Goal: Task Accomplishment & Management: Manage account settings

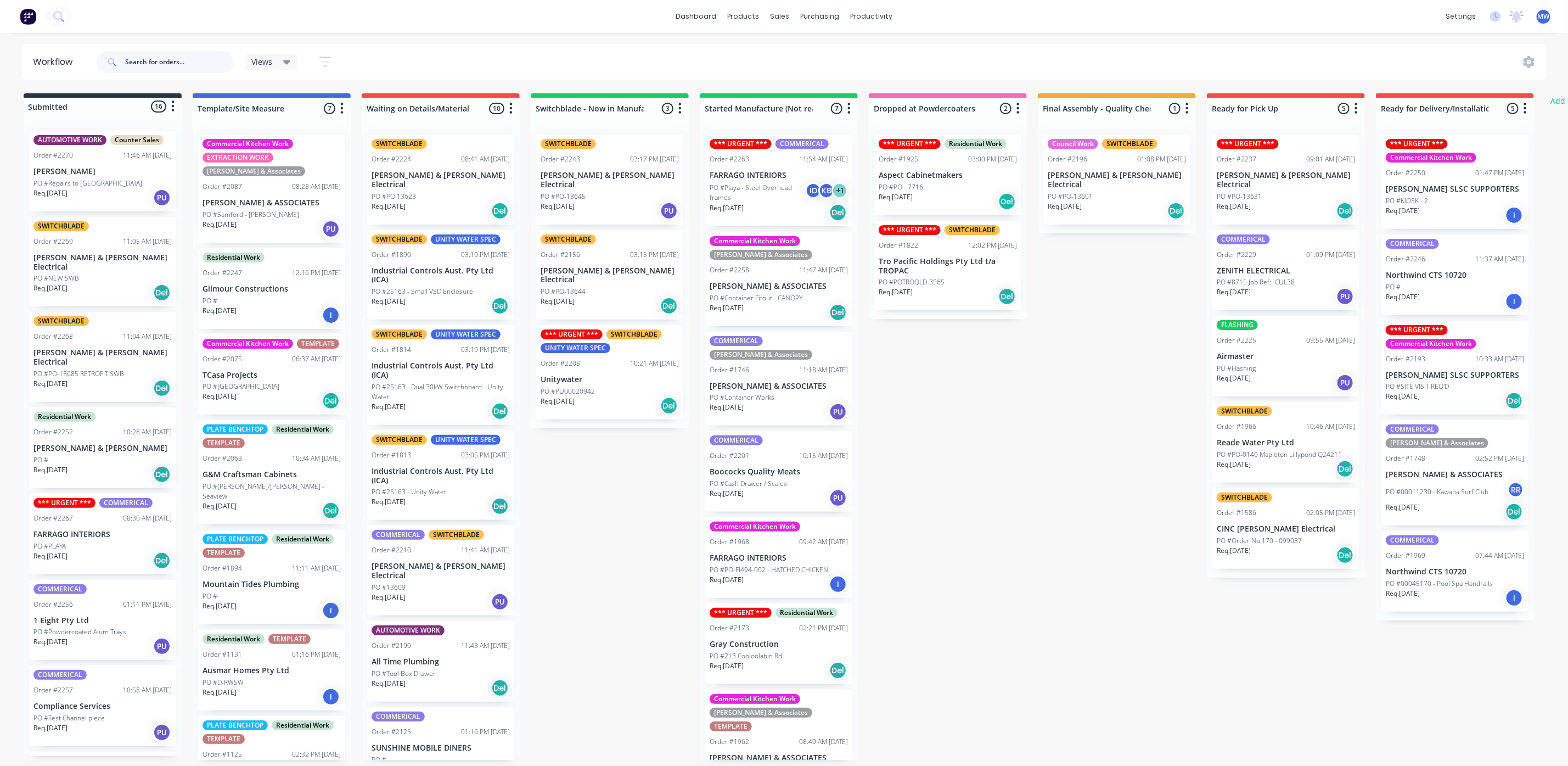
click at [198, 66] on input "text" at bounding box center [179, 62] width 109 height 22
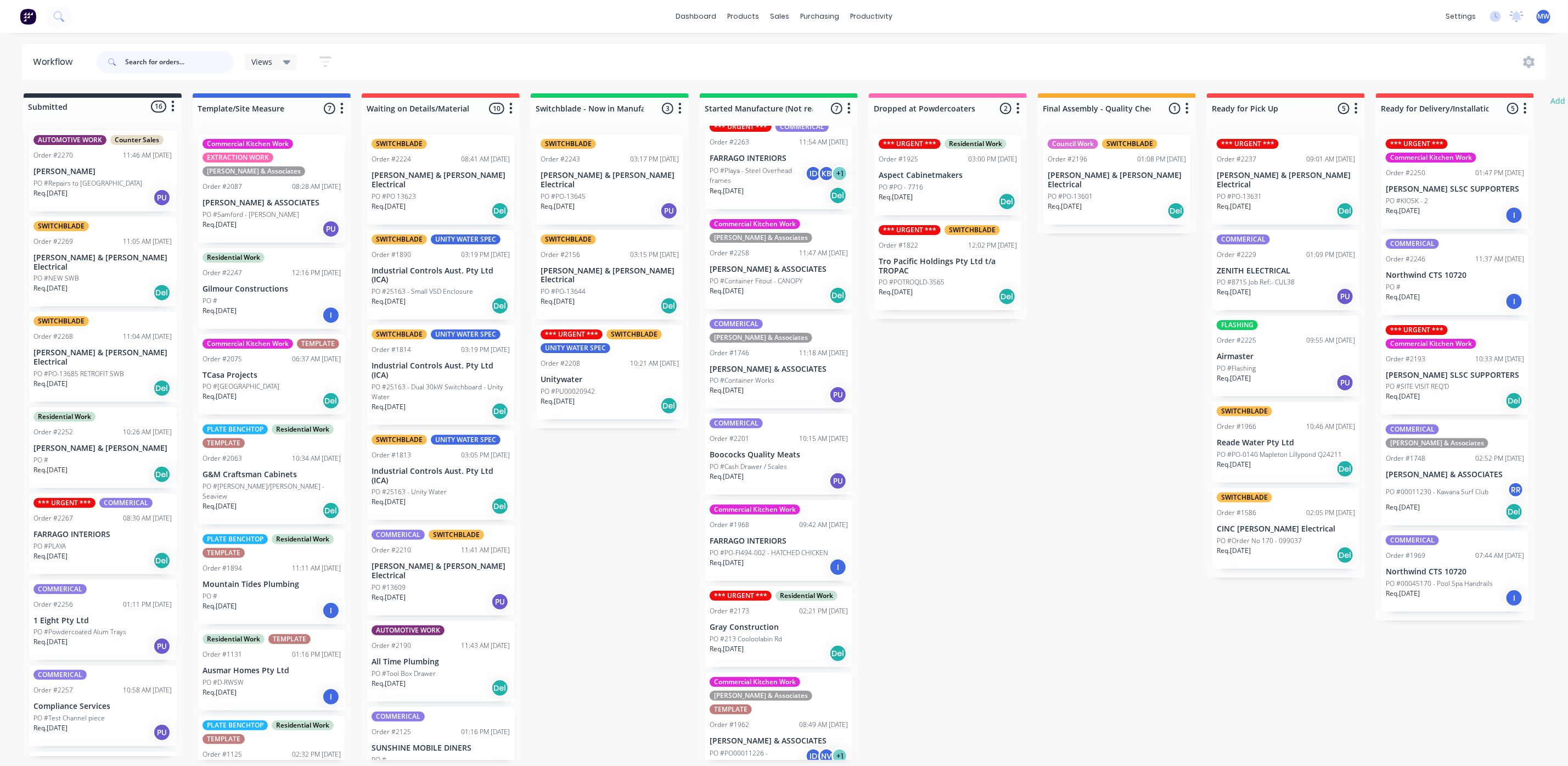
scroll to position [6, 0]
click at [776, 385] on div "Req. [DATE] PU" at bounding box center [779, 394] width 139 height 19
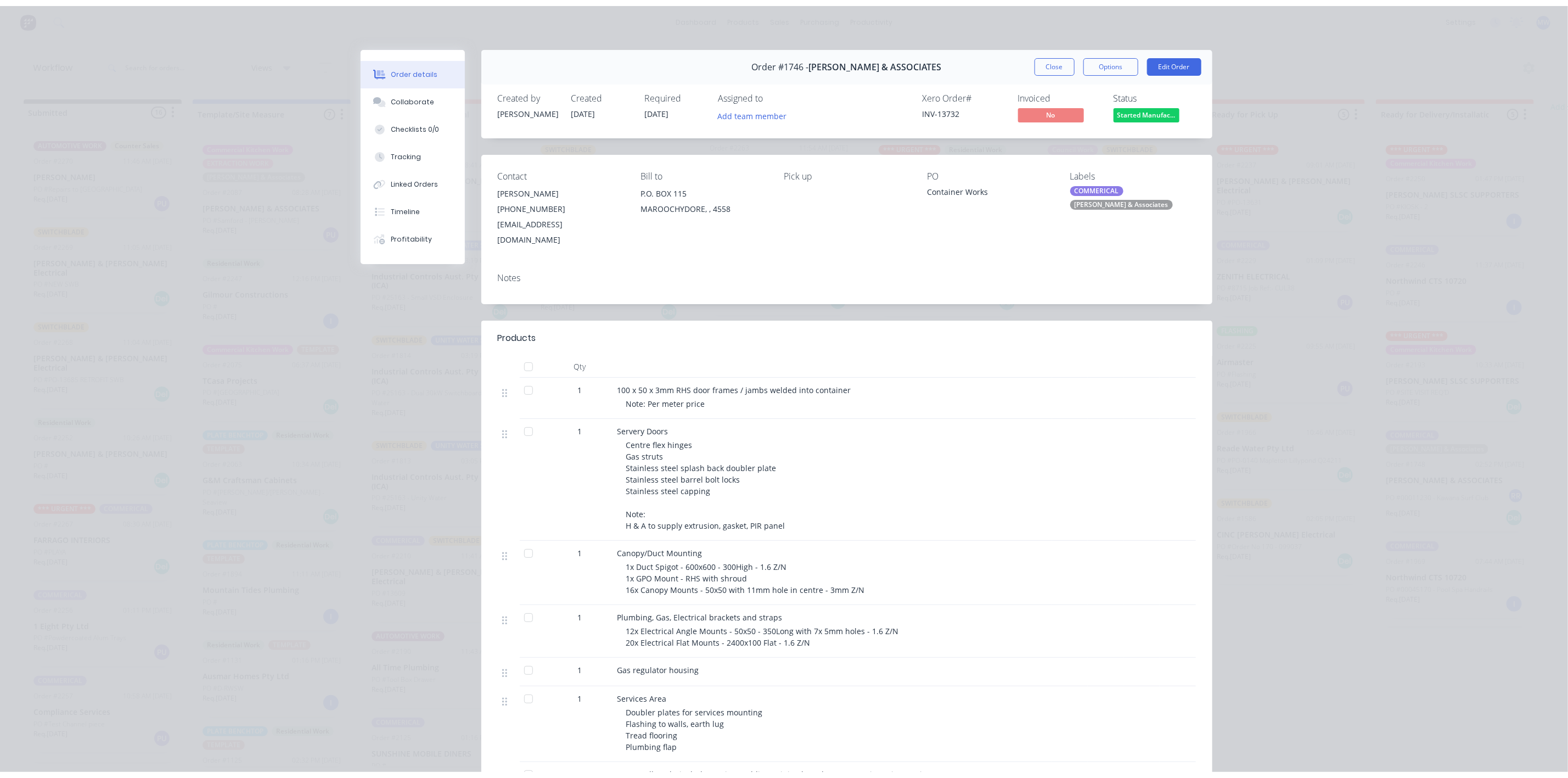
scroll to position [0, 0]
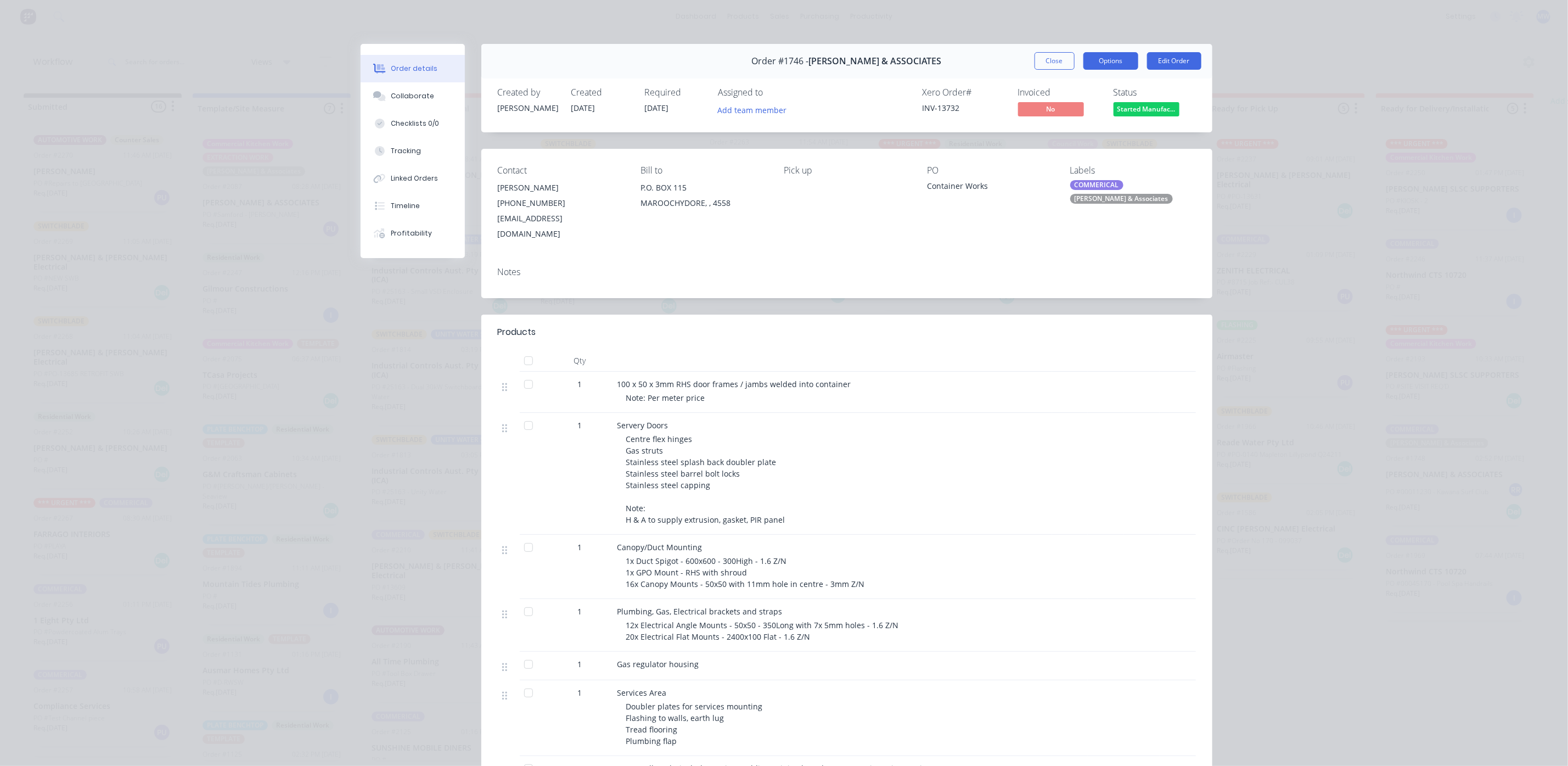
click at [1119, 58] on button "Options" at bounding box center [1111, 61] width 55 height 18
click at [1155, 53] on button "Edit Order" at bounding box center [1175, 61] width 54 height 18
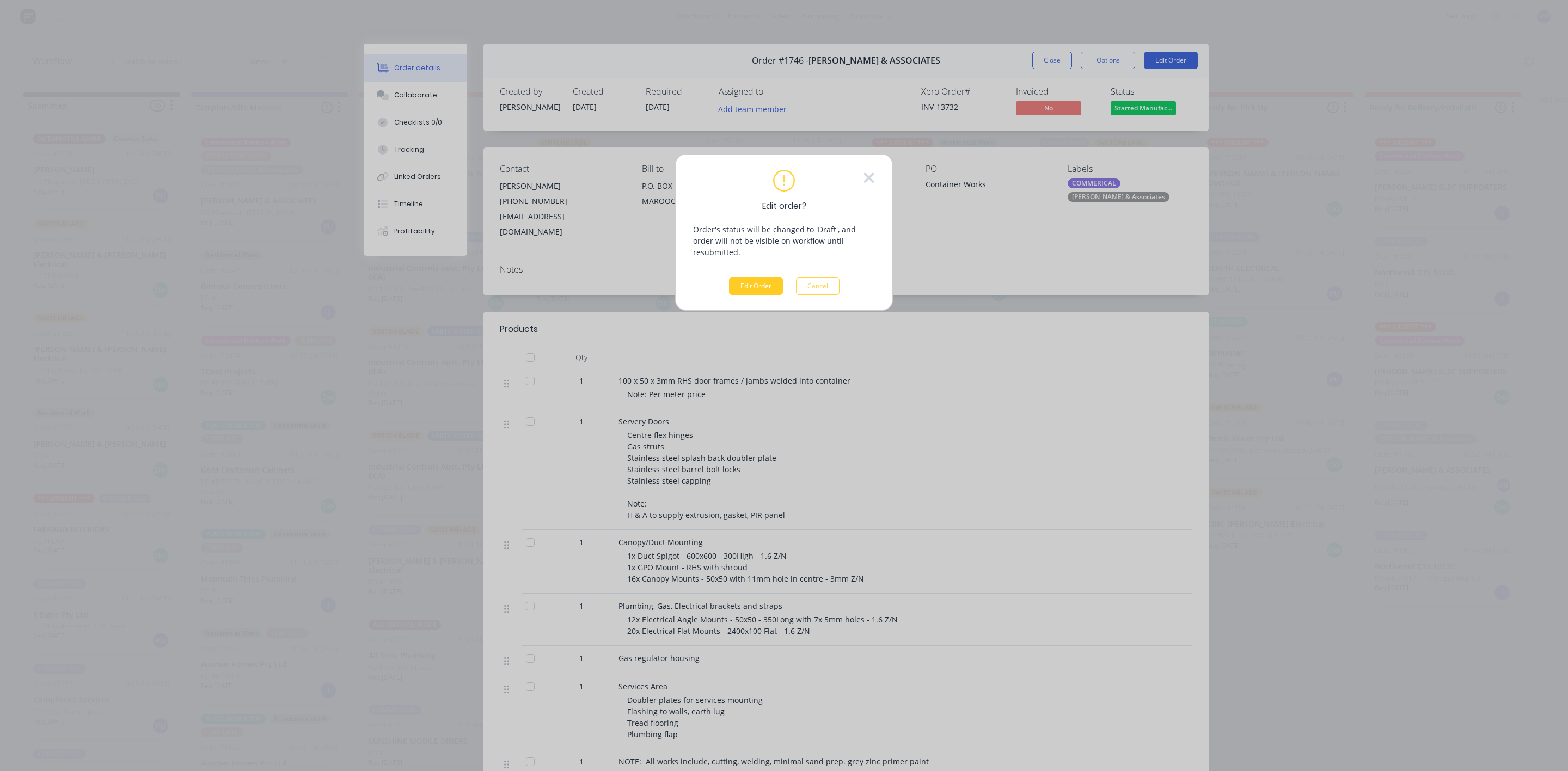
click at [766, 278] on button "Edit Order" at bounding box center [756, 286] width 54 height 18
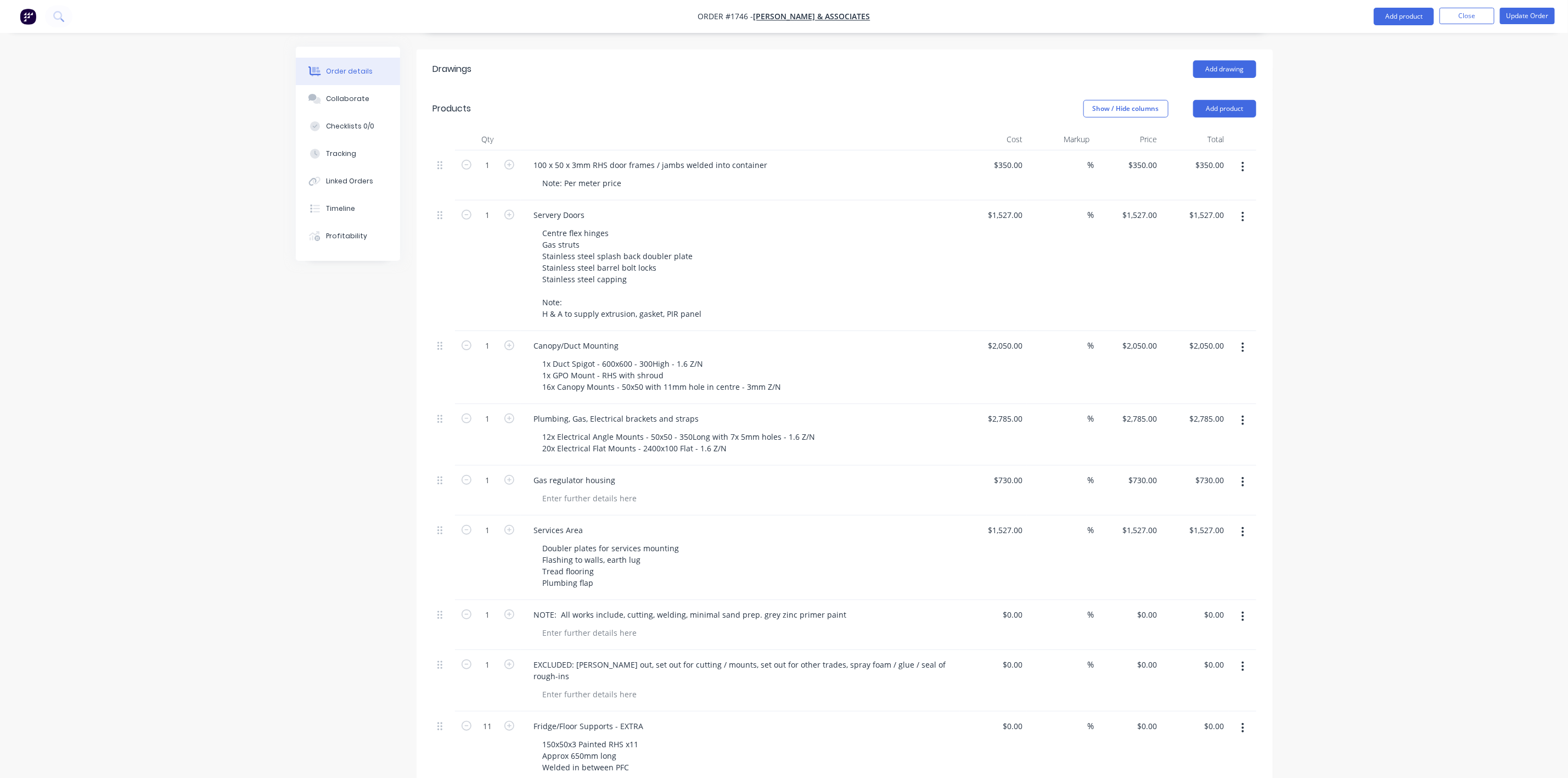
scroll to position [573, 0]
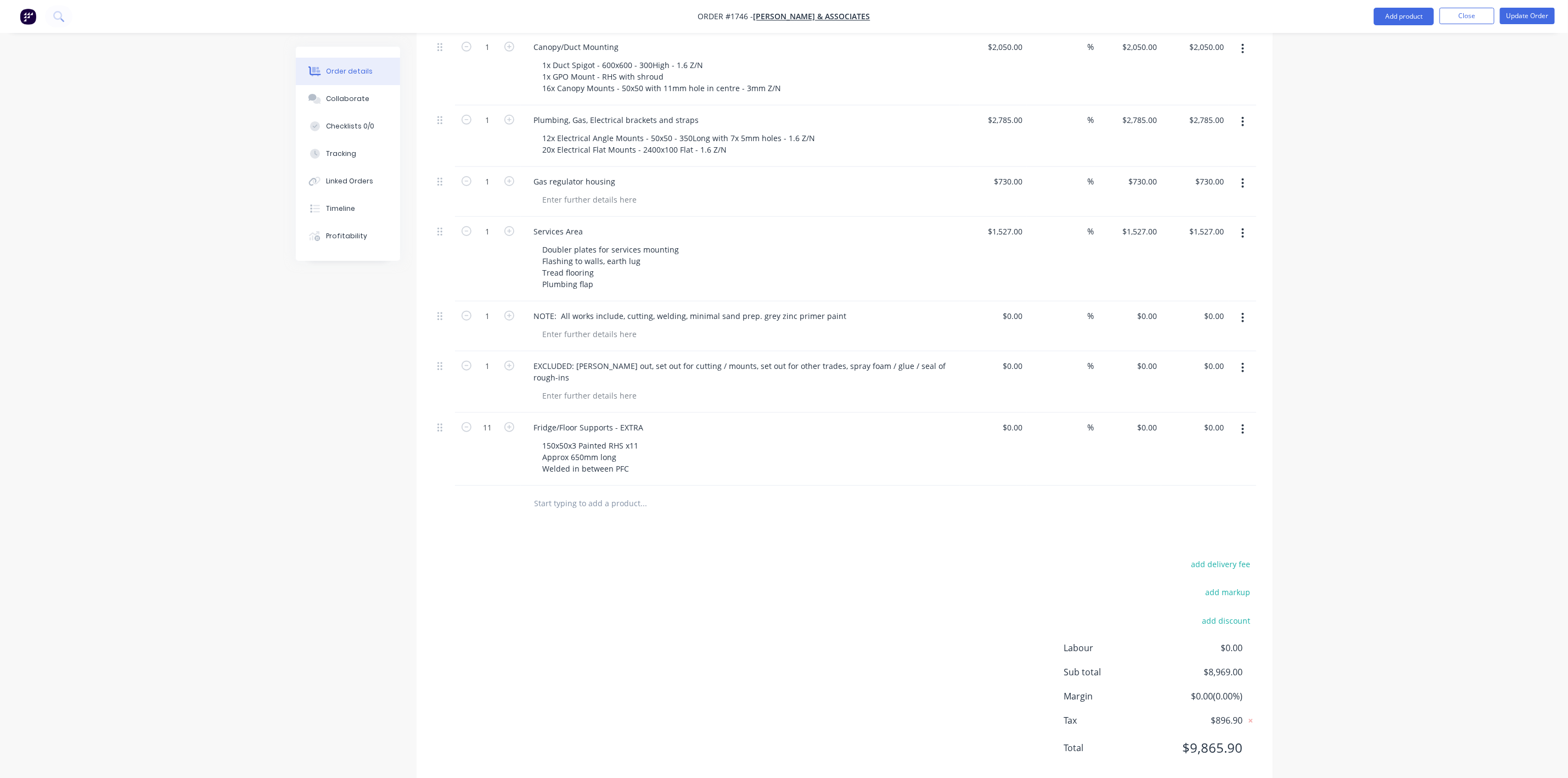
click at [576, 493] on input "text" at bounding box center [644, 503] width 220 height 22
type input "EIE Fan Frame"
click at [609, 528] on button "Add EIE Fan Frame to order" at bounding box center [703, 545] width 329 height 35
click at [555, 511] on div at bounding box center [590, 519] width 112 height 16
click at [635, 665] on div "add delivery fee add markup add discount Labour $0.00 Sub total $8,969.00 Margi…" at bounding box center [844, 746] width 824 height 212
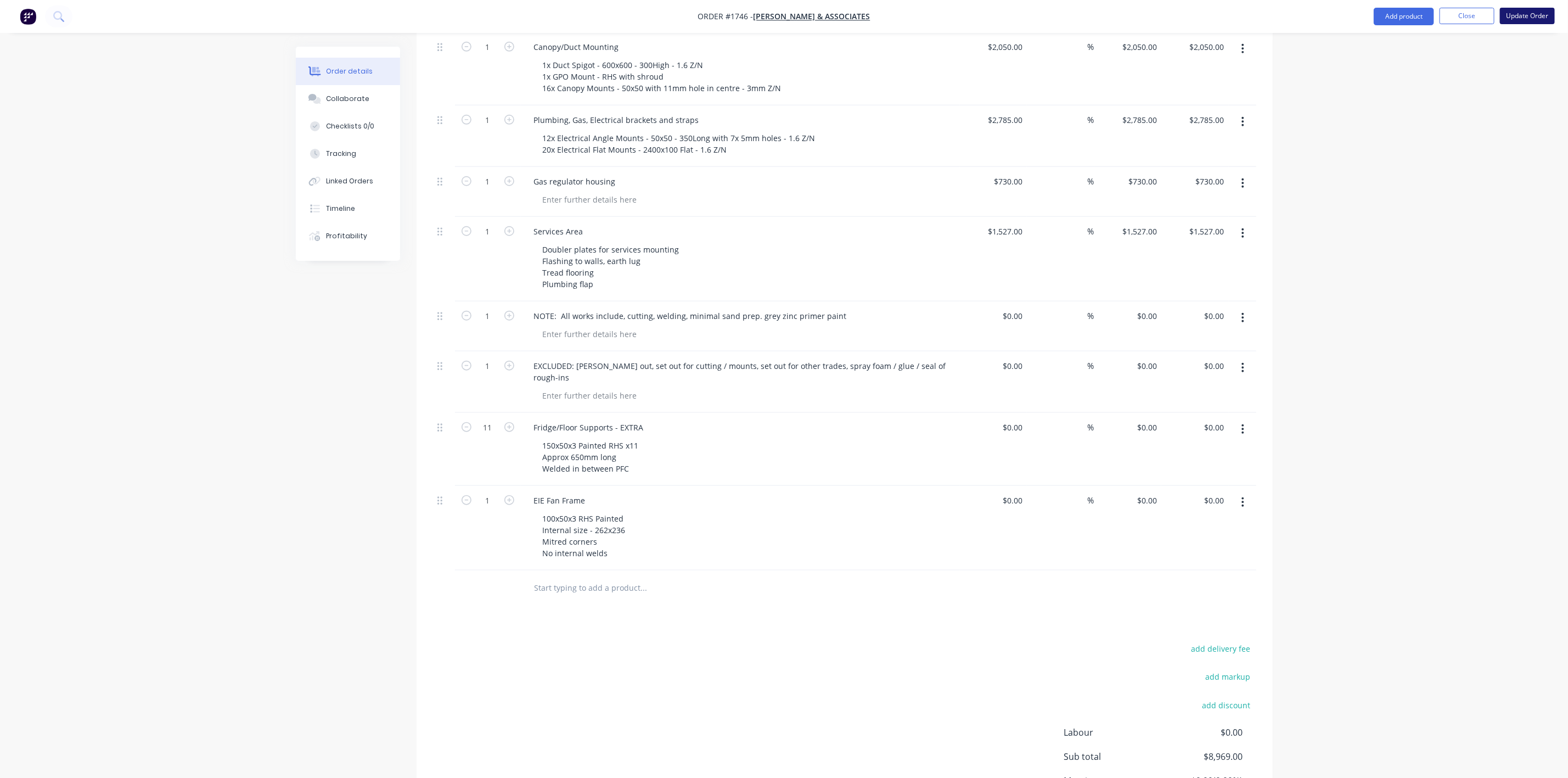
click at [1536, 14] on button "Update Order" at bounding box center [1527, 16] width 55 height 16
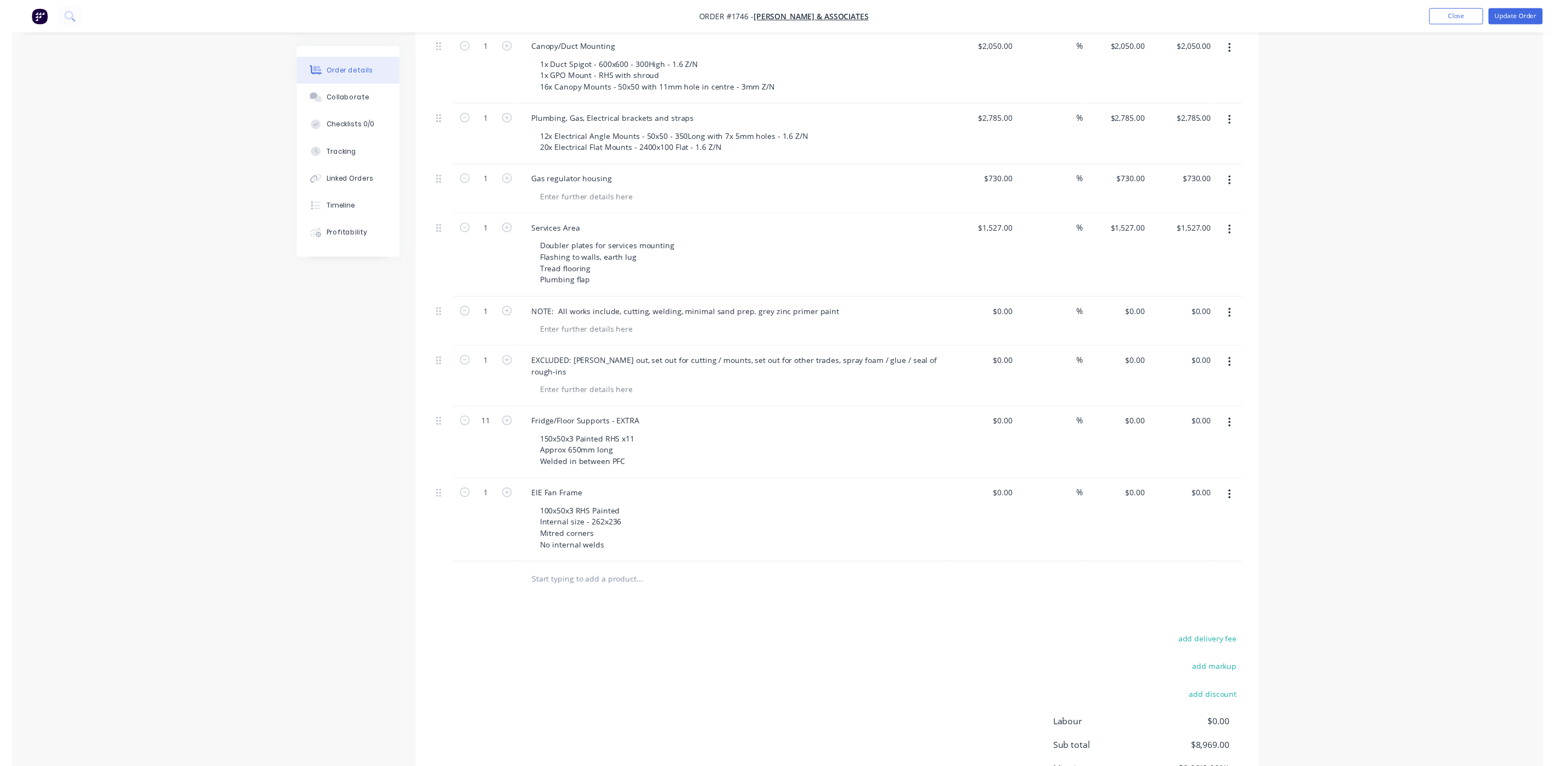
scroll to position [0, 0]
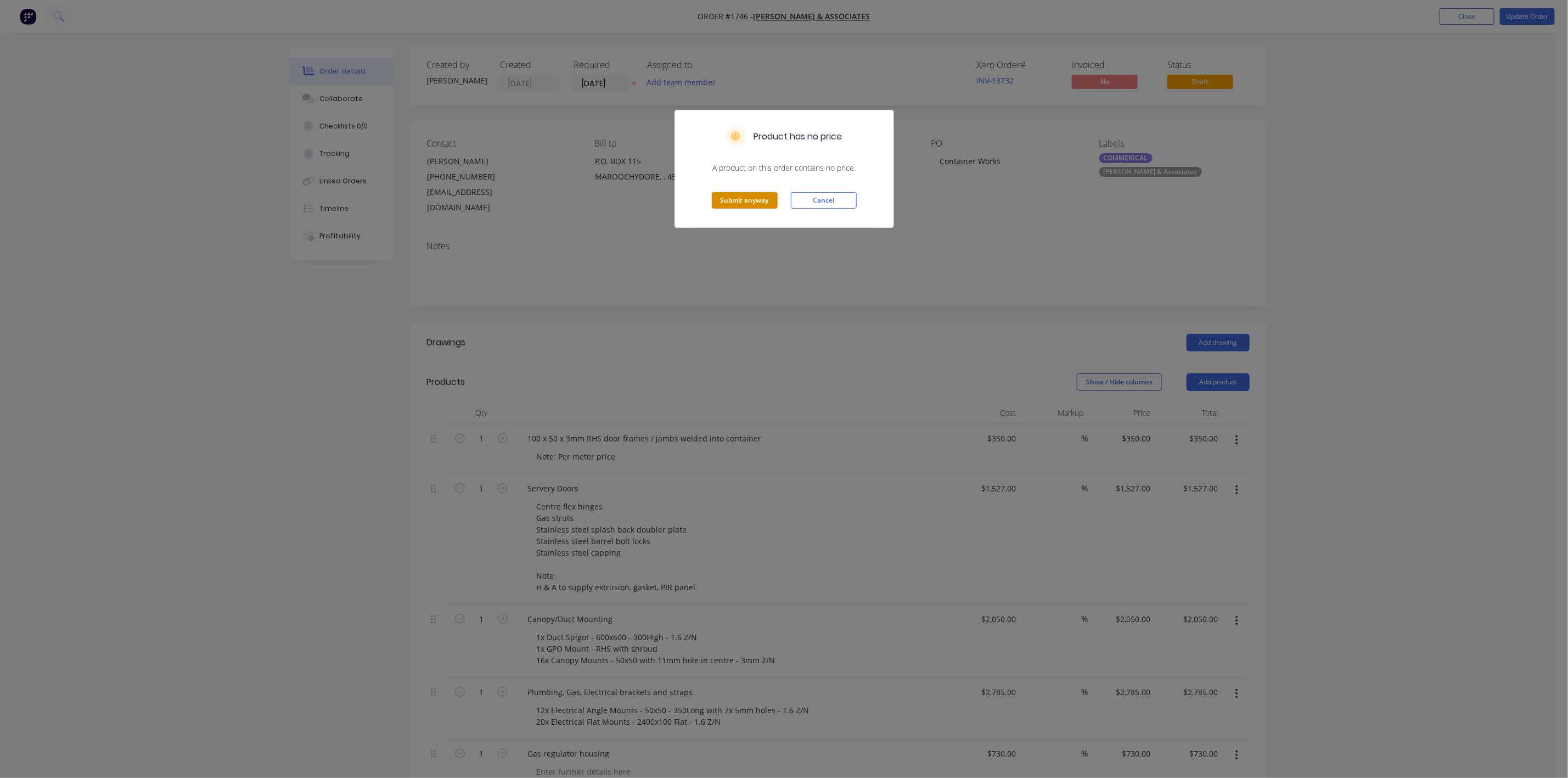
click at [743, 196] on button "Submit anyway" at bounding box center [744, 200] width 66 height 16
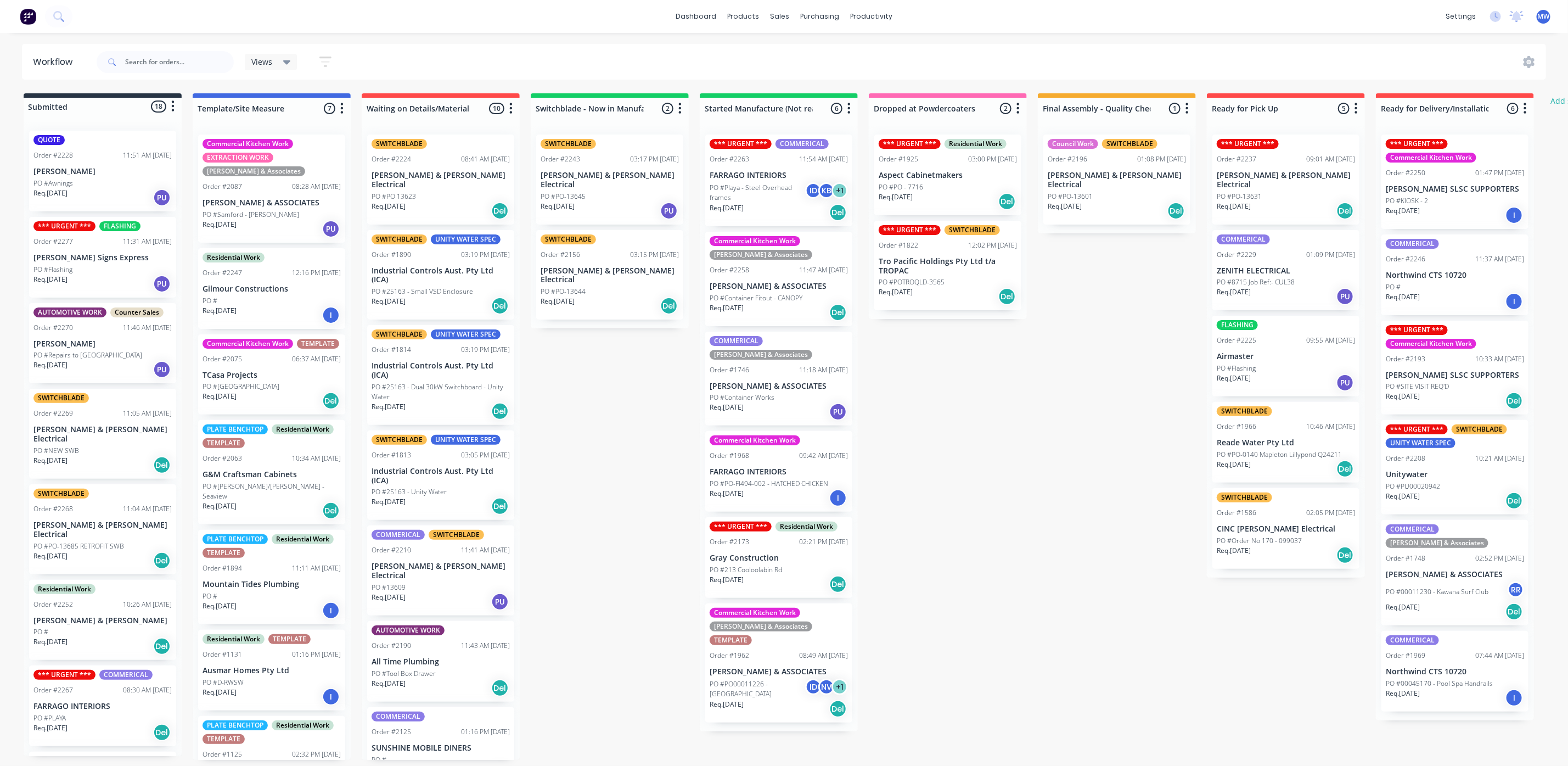
click at [789, 409] on div "COMMERICAL [PERSON_NAME] & Associates Order #1746 11:18 AM [DATE] [PERSON_NAME]…" at bounding box center [779, 378] width 147 height 95
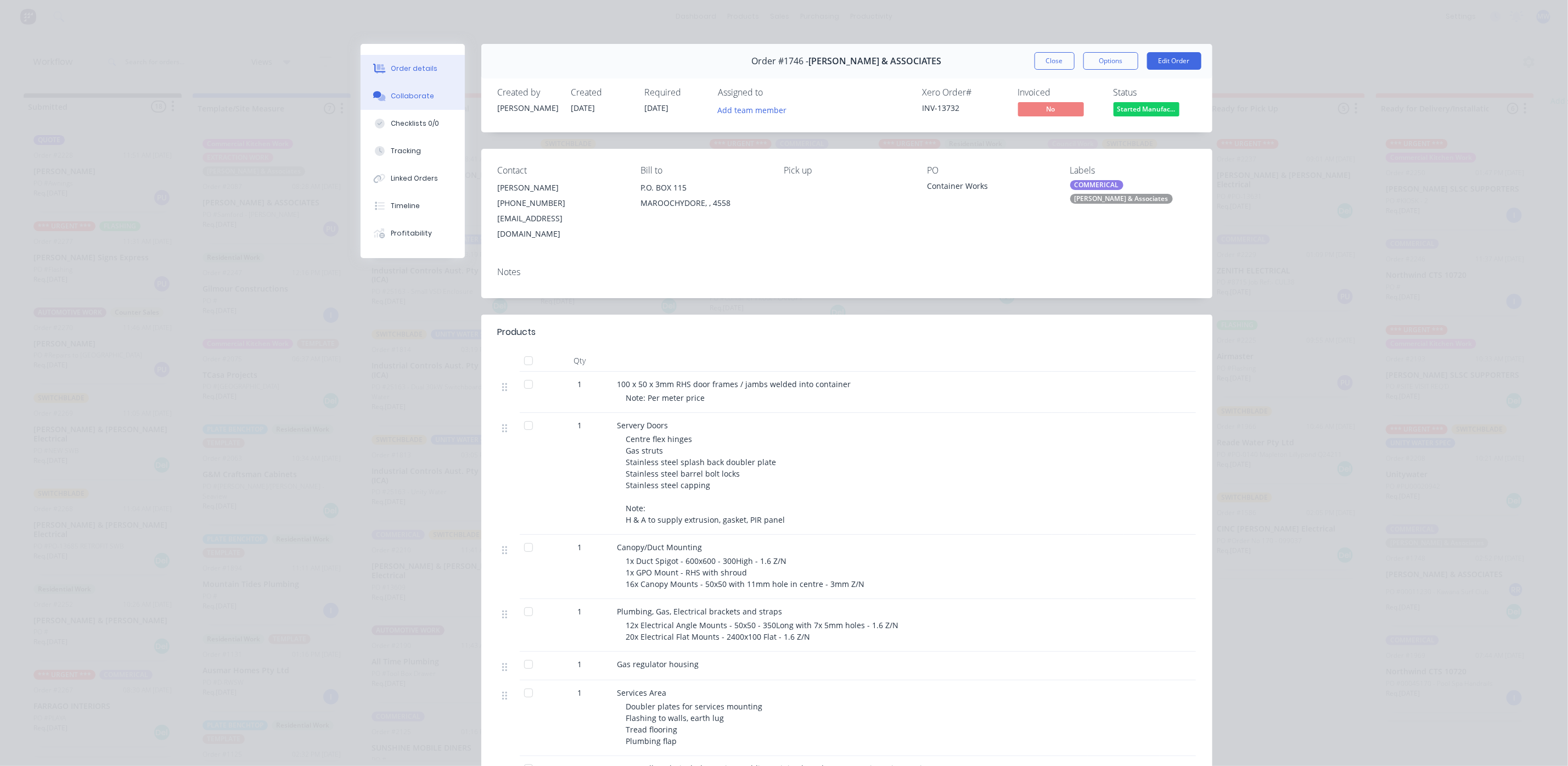
click at [409, 99] on div "Collaborate" at bounding box center [412, 95] width 43 height 10
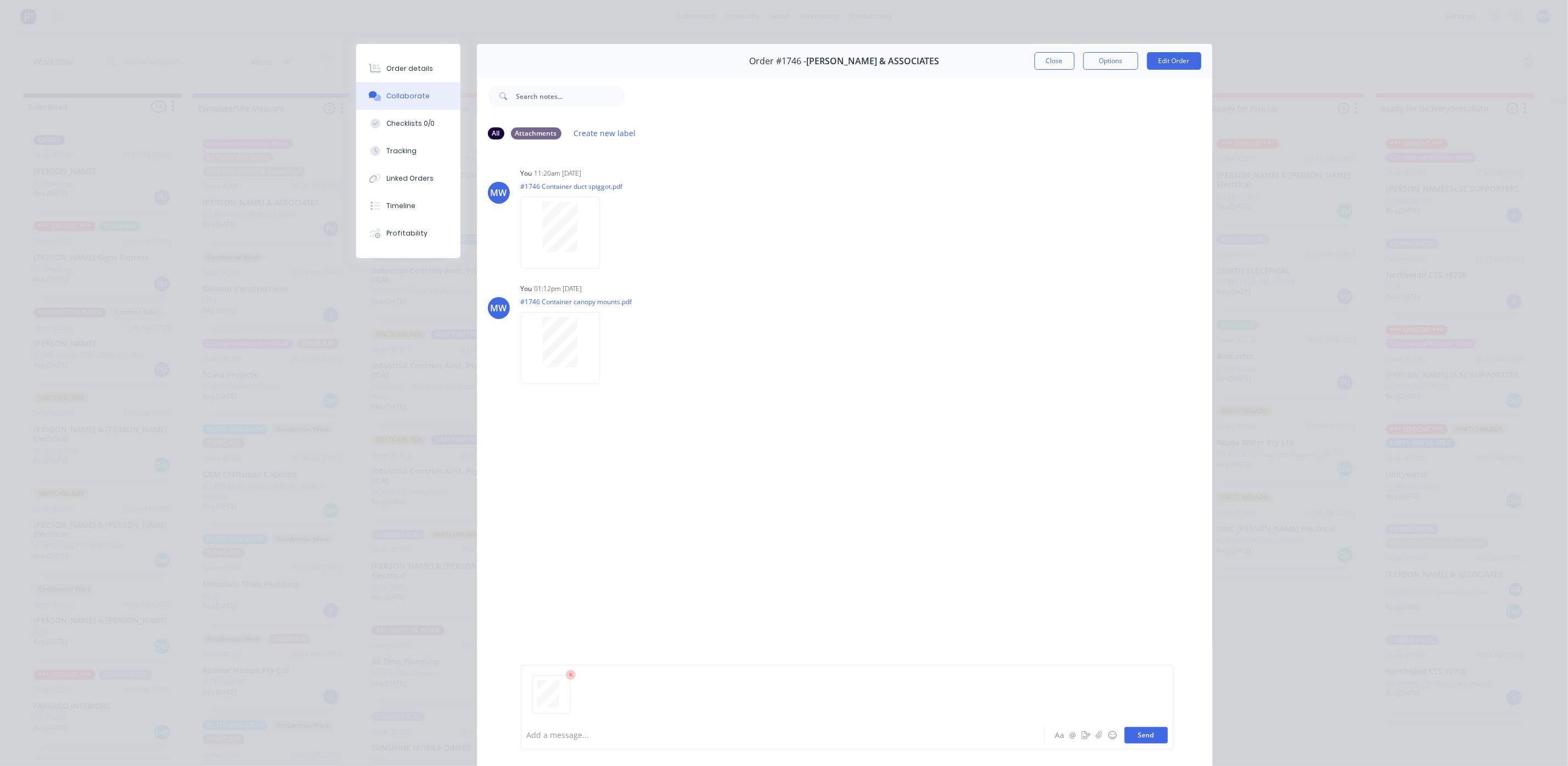
click at [1140, 735] on button "Send" at bounding box center [1147, 734] width 43 height 16
click at [1036, 63] on button "Close" at bounding box center [1055, 61] width 41 height 18
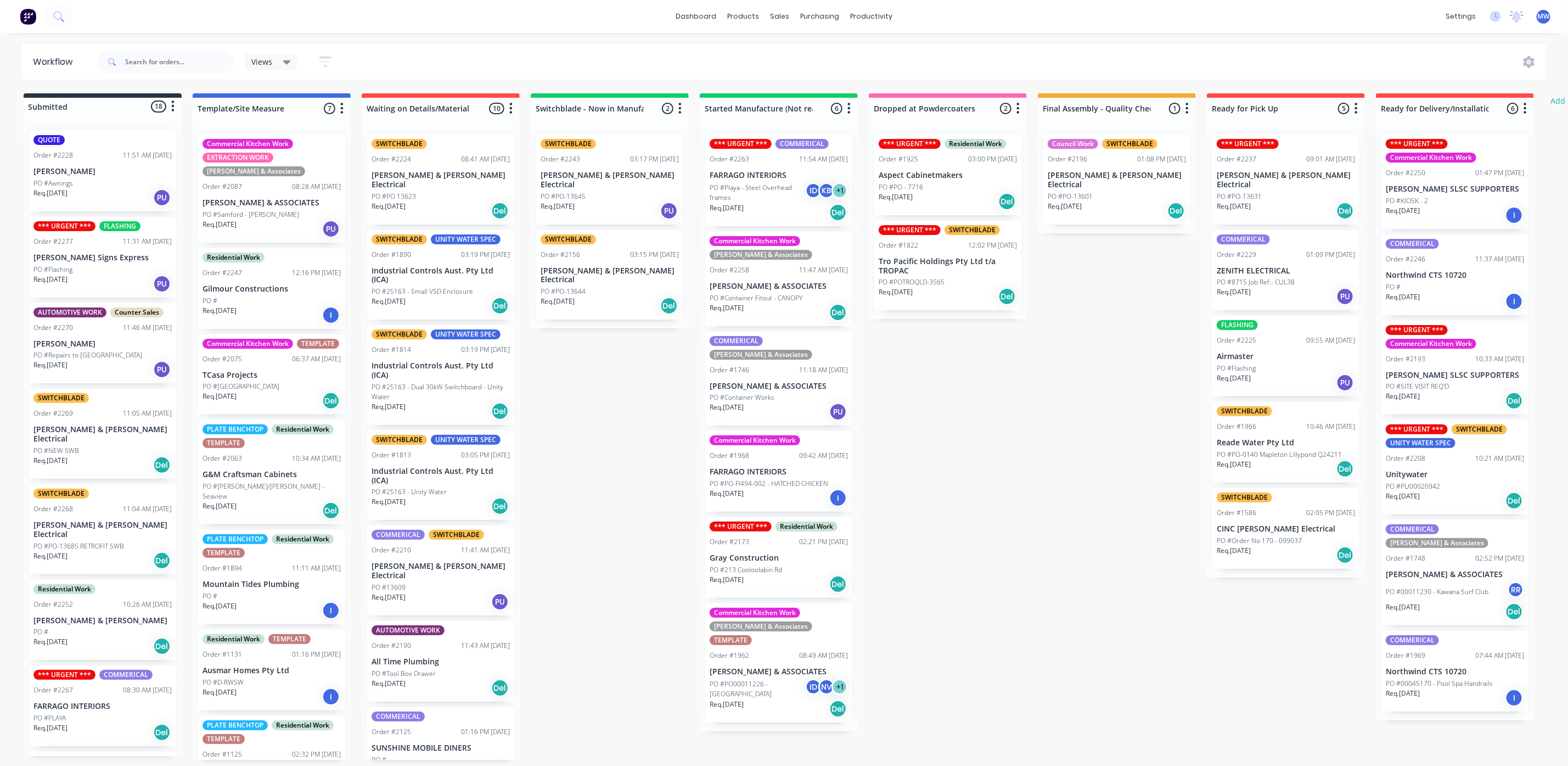
click at [794, 575] on div "Req. [DATE] Del" at bounding box center [779, 584] width 139 height 19
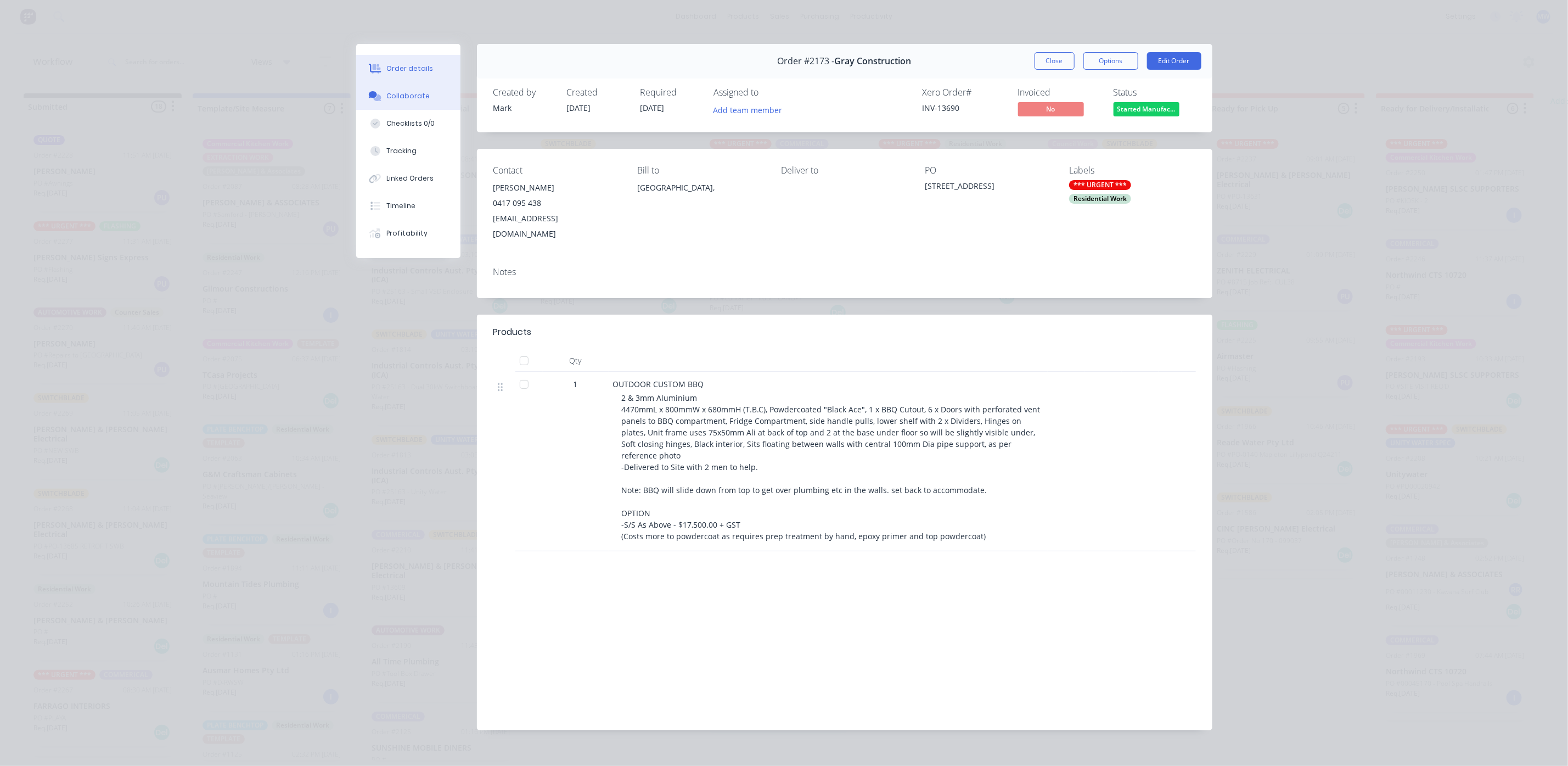
click at [414, 98] on div "Collaborate" at bounding box center [408, 95] width 43 height 10
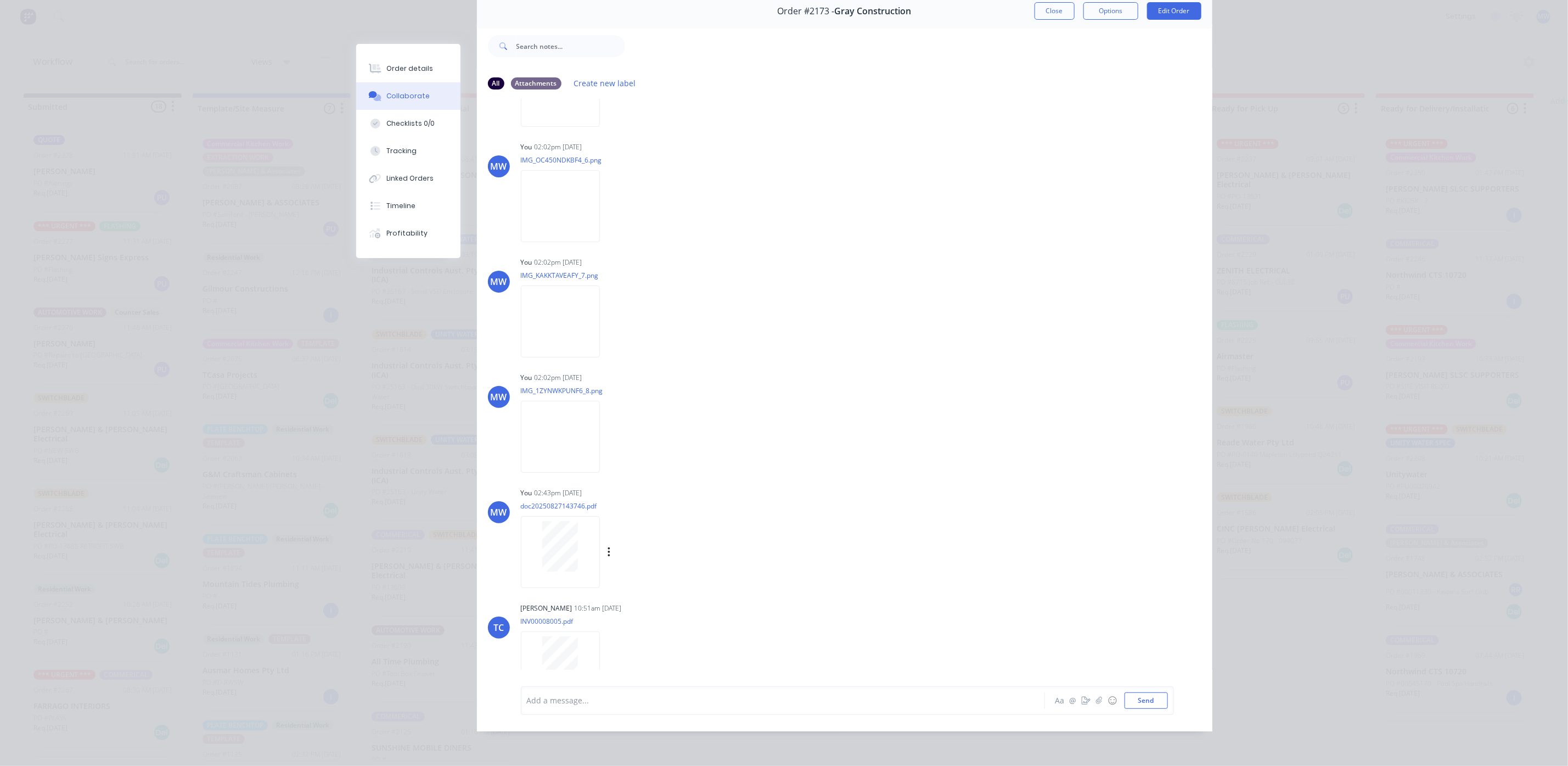
scroll to position [1150, 0]
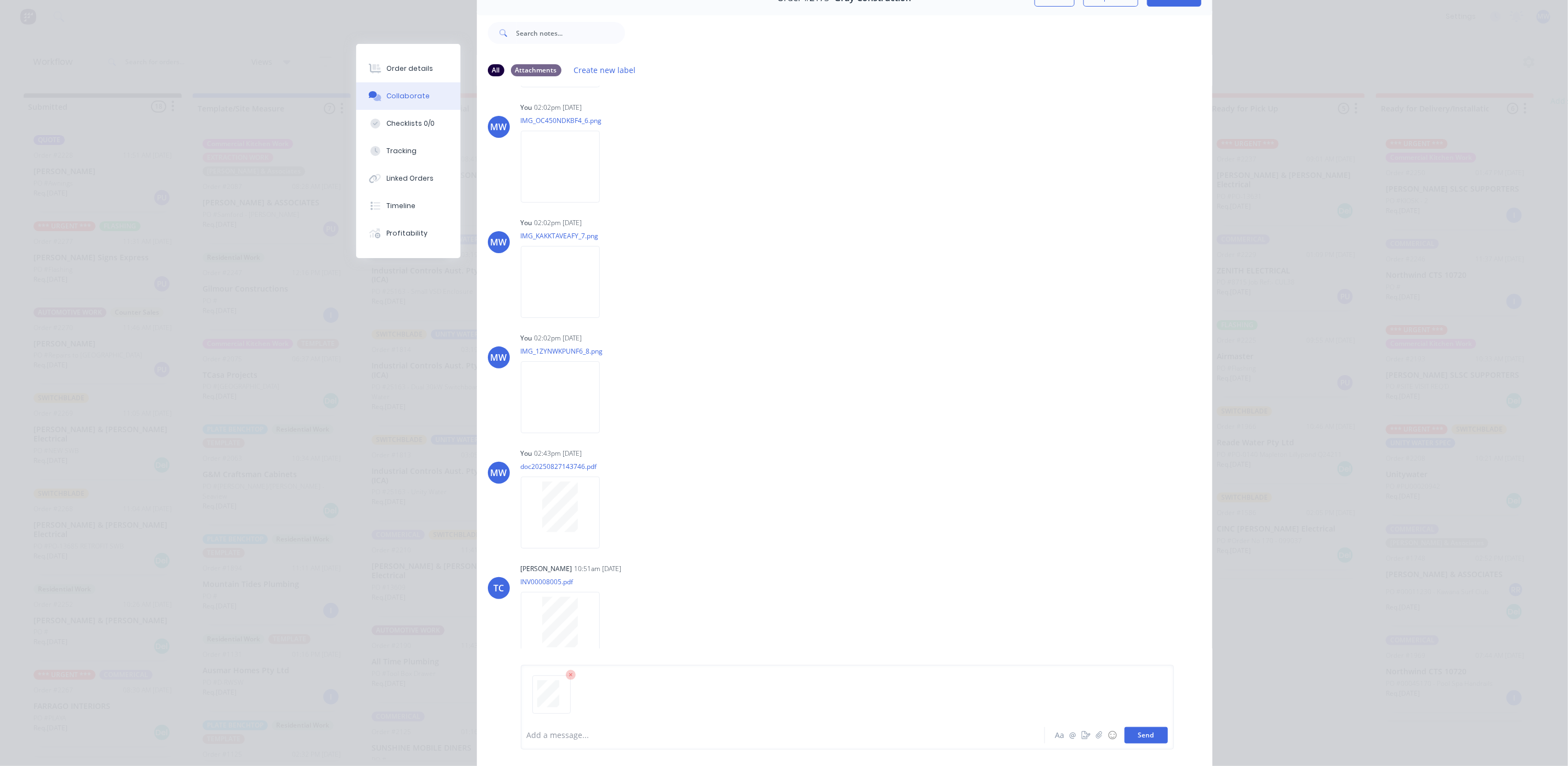
click at [1153, 738] on button "Send" at bounding box center [1147, 734] width 43 height 16
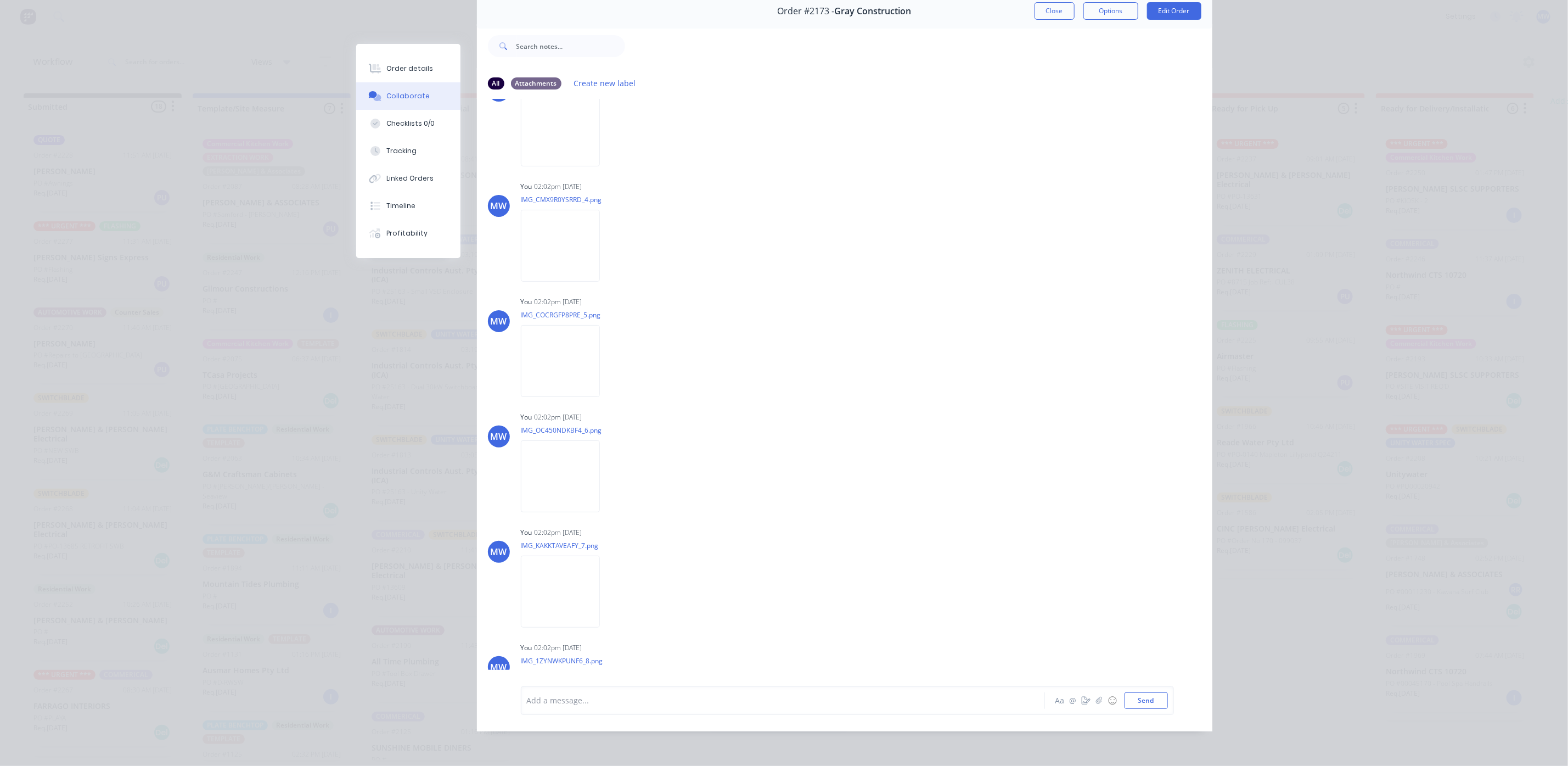
scroll to position [0, 0]
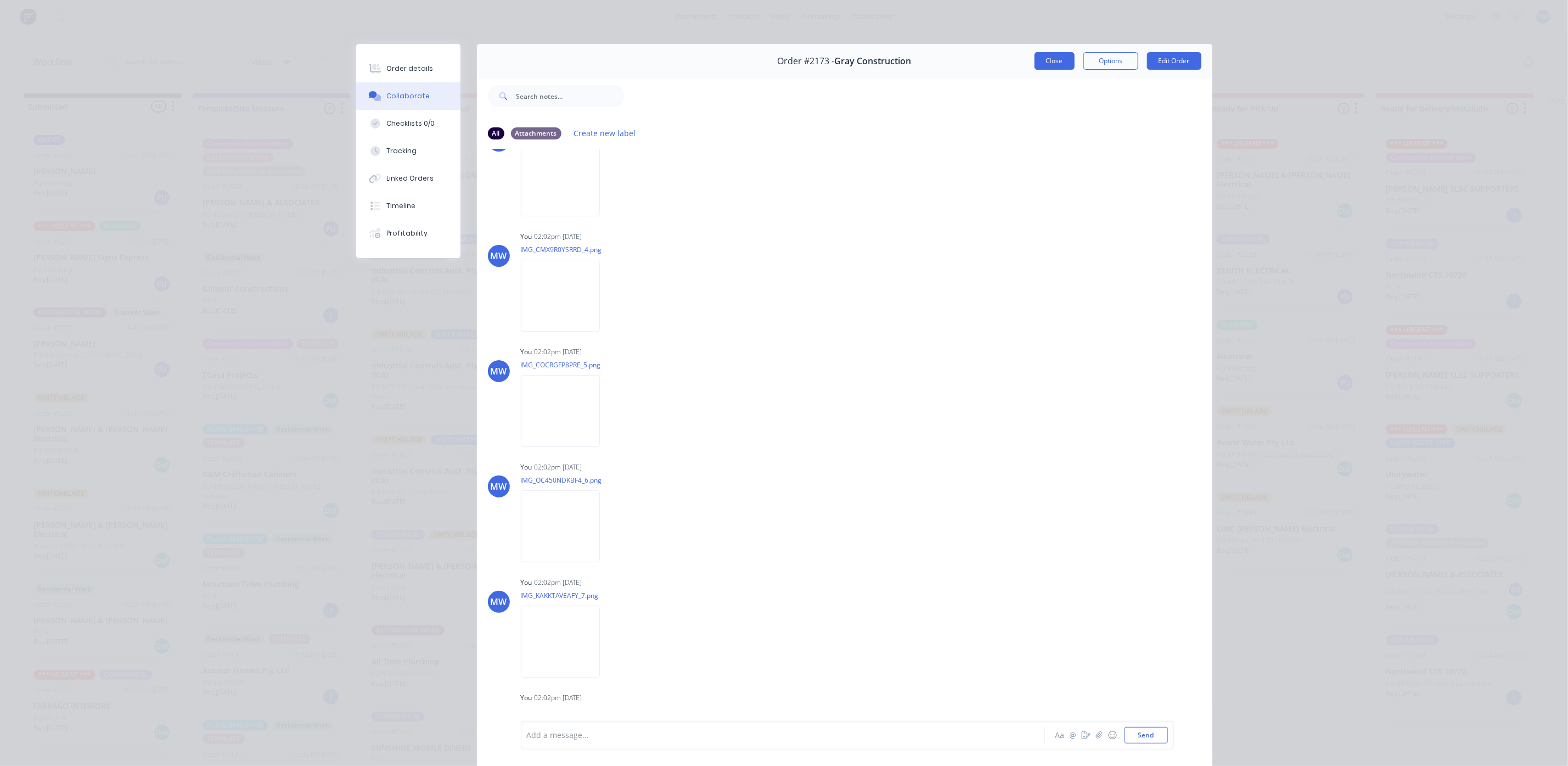
click at [1059, 61] on button "Close" at bounding box center [1055, 61] width 41 height 18
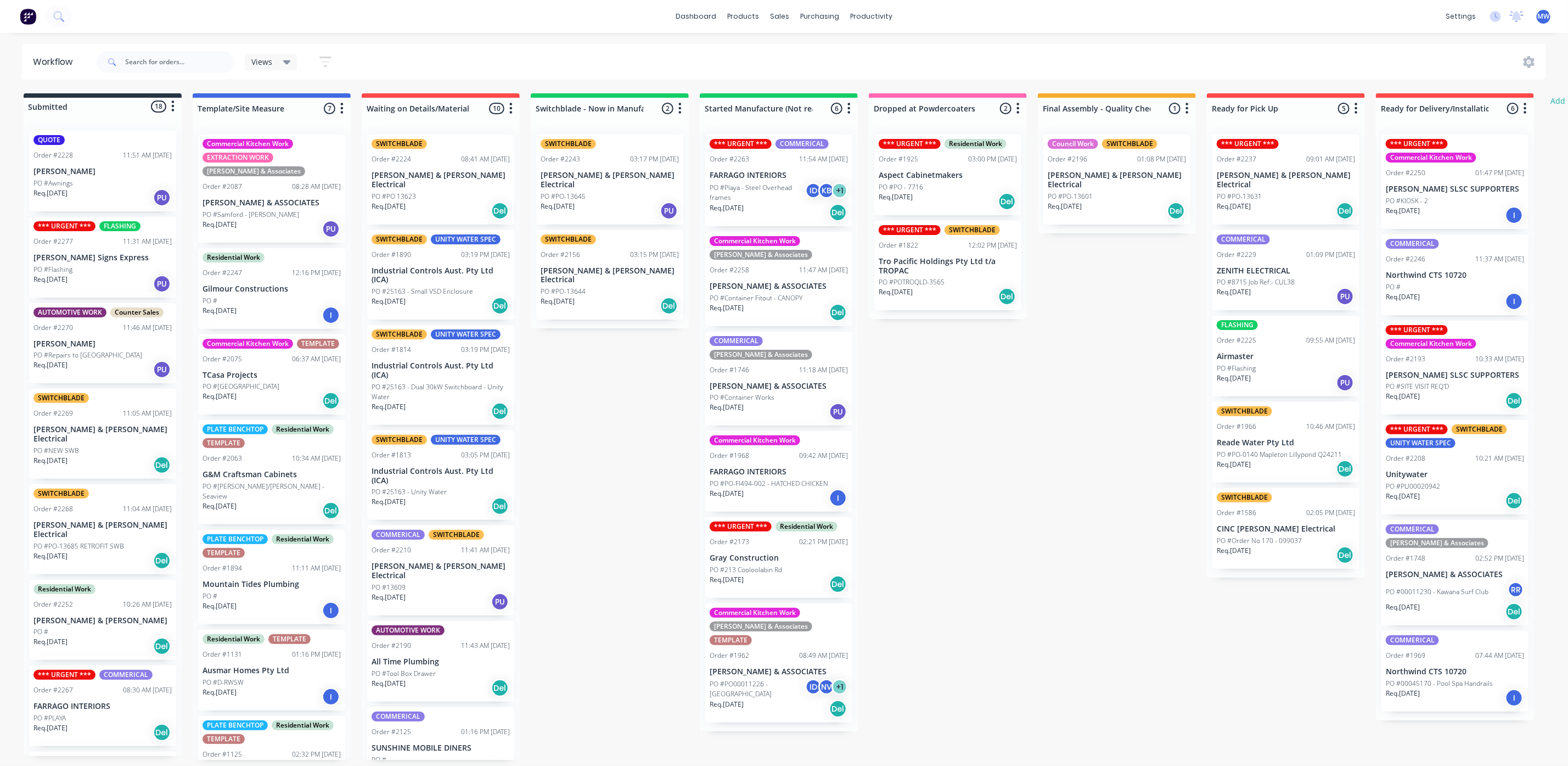
click at [771, 392] on p "PO #Container Works" at bounding box center [743, 397] width 65 height 10
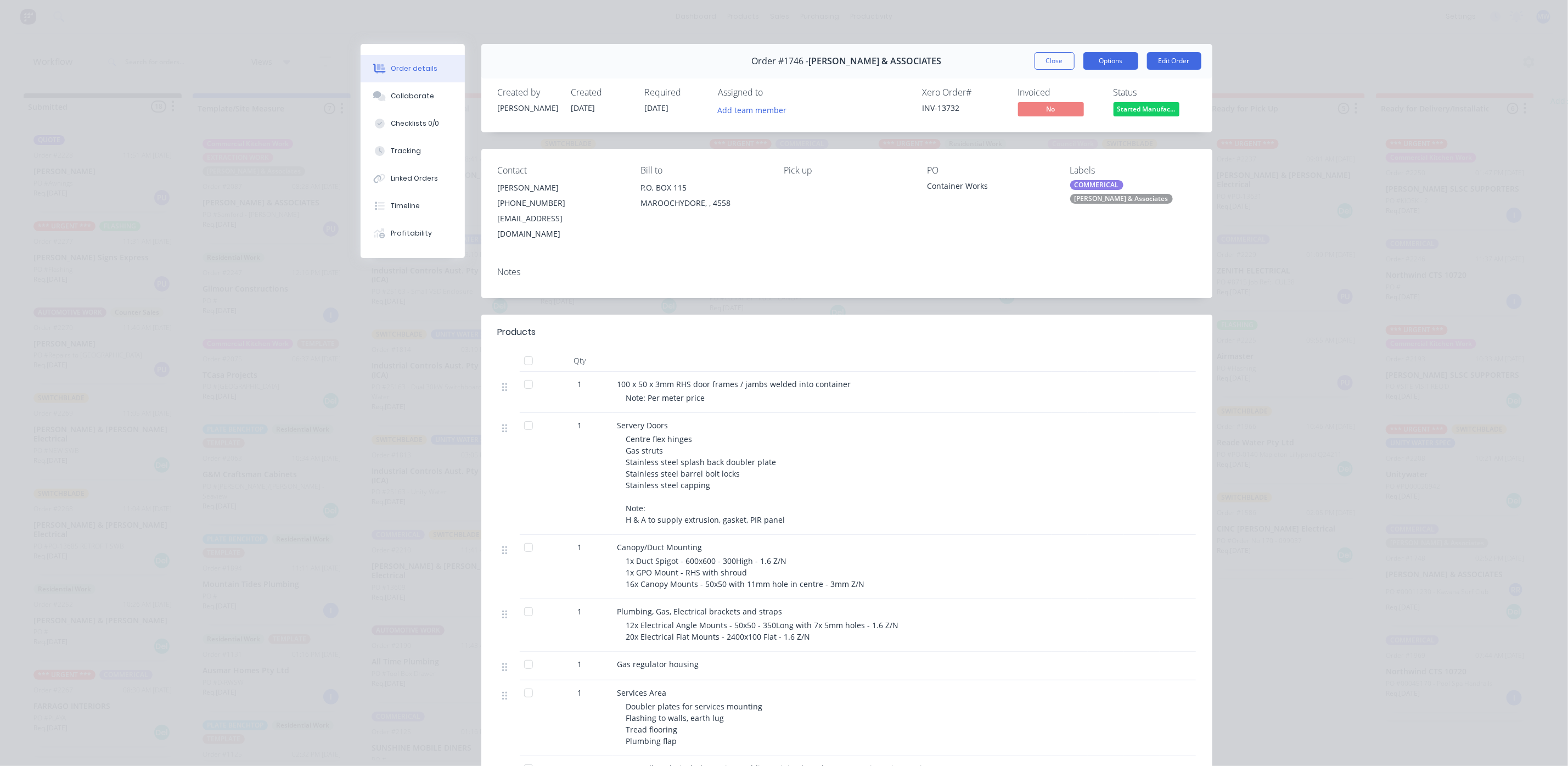
click at [1098, 59] on button "Options" at bounding box center [1111, 61] width 55 height 18
click at [1050, 111] on div "Work Order" at bounding box center [1081, 112] width 95 height 16
click at [1043, 154] on div "Custom" at bounding box center [1081, 155] width 95 height 16
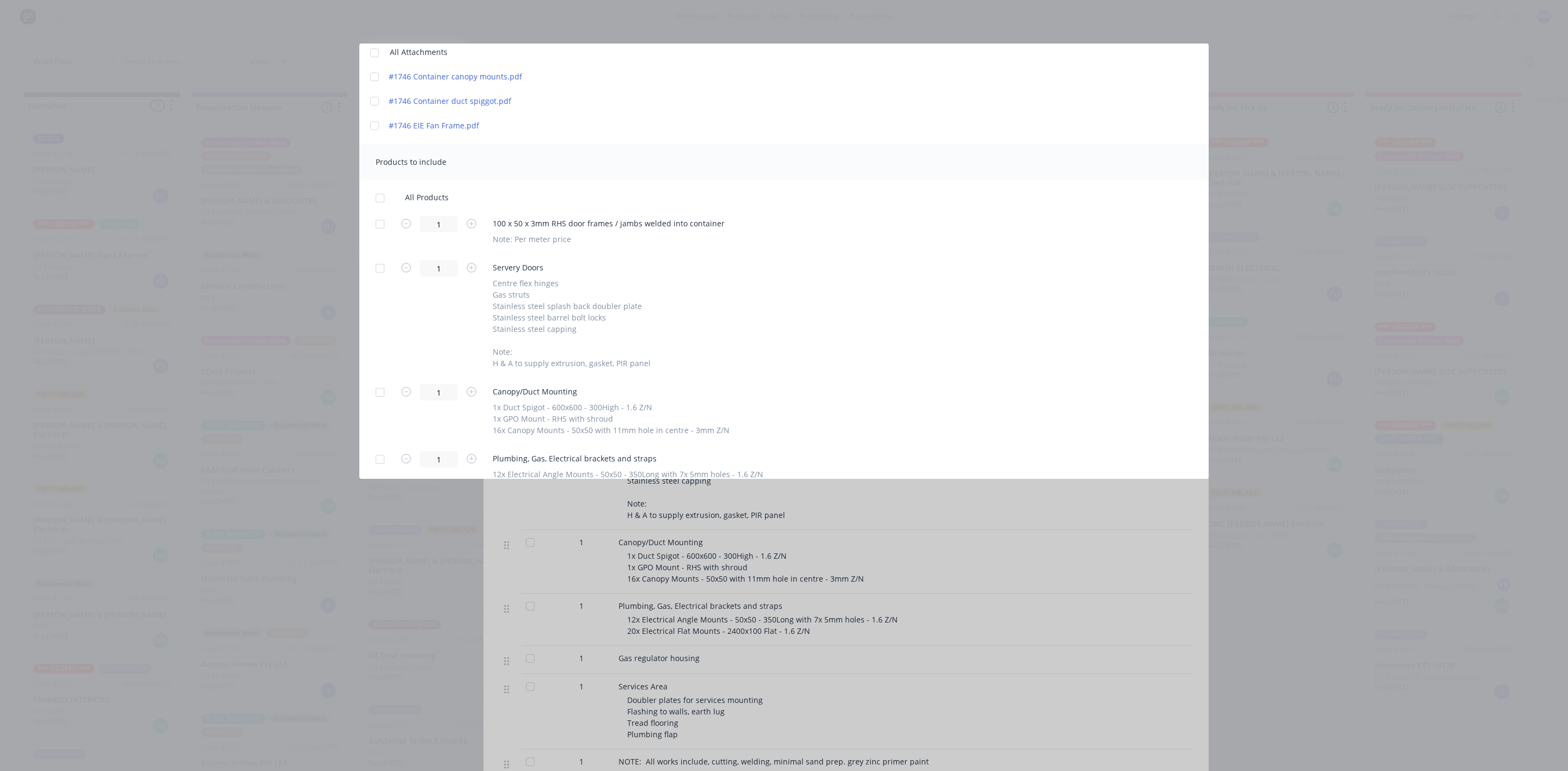
scroll to position [472, 0]
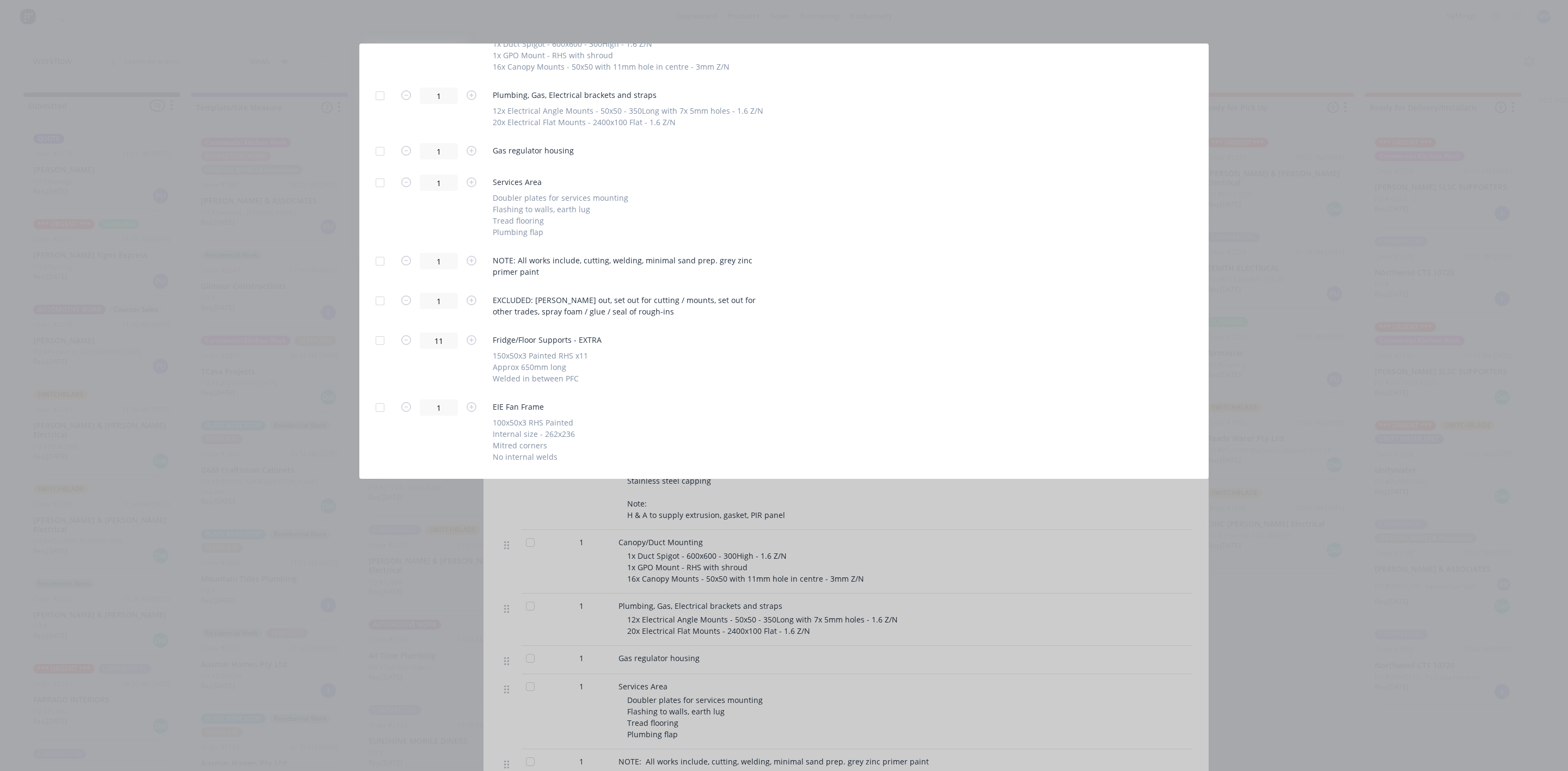
click at [380, 409] on div at bounding box center [380, 408] width 21 height 21
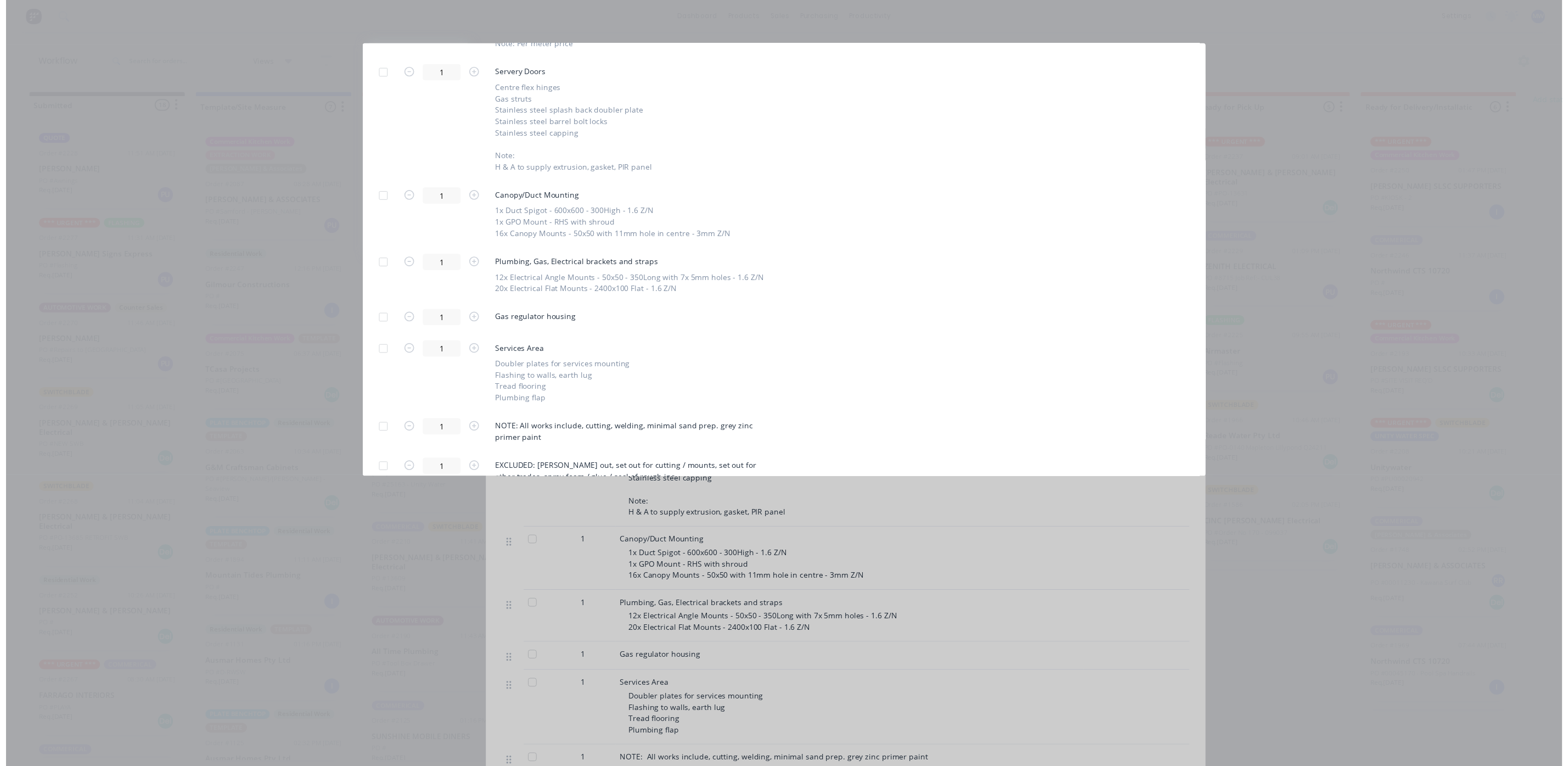
scroll to position [0, 0]
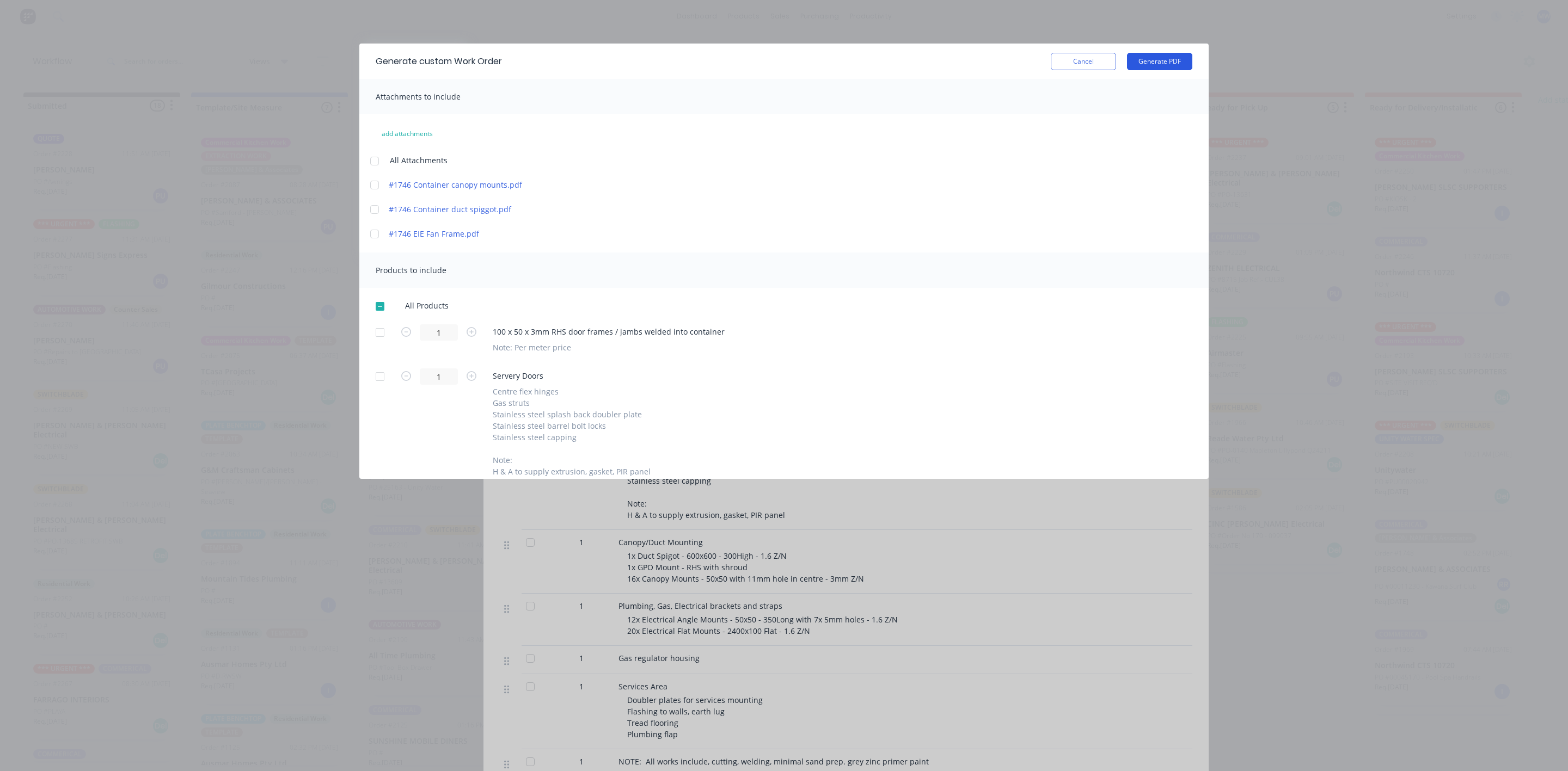
click at [1150, 63] on button "Generate PDF" at bounding box center [1159, 62] width 65 height 18
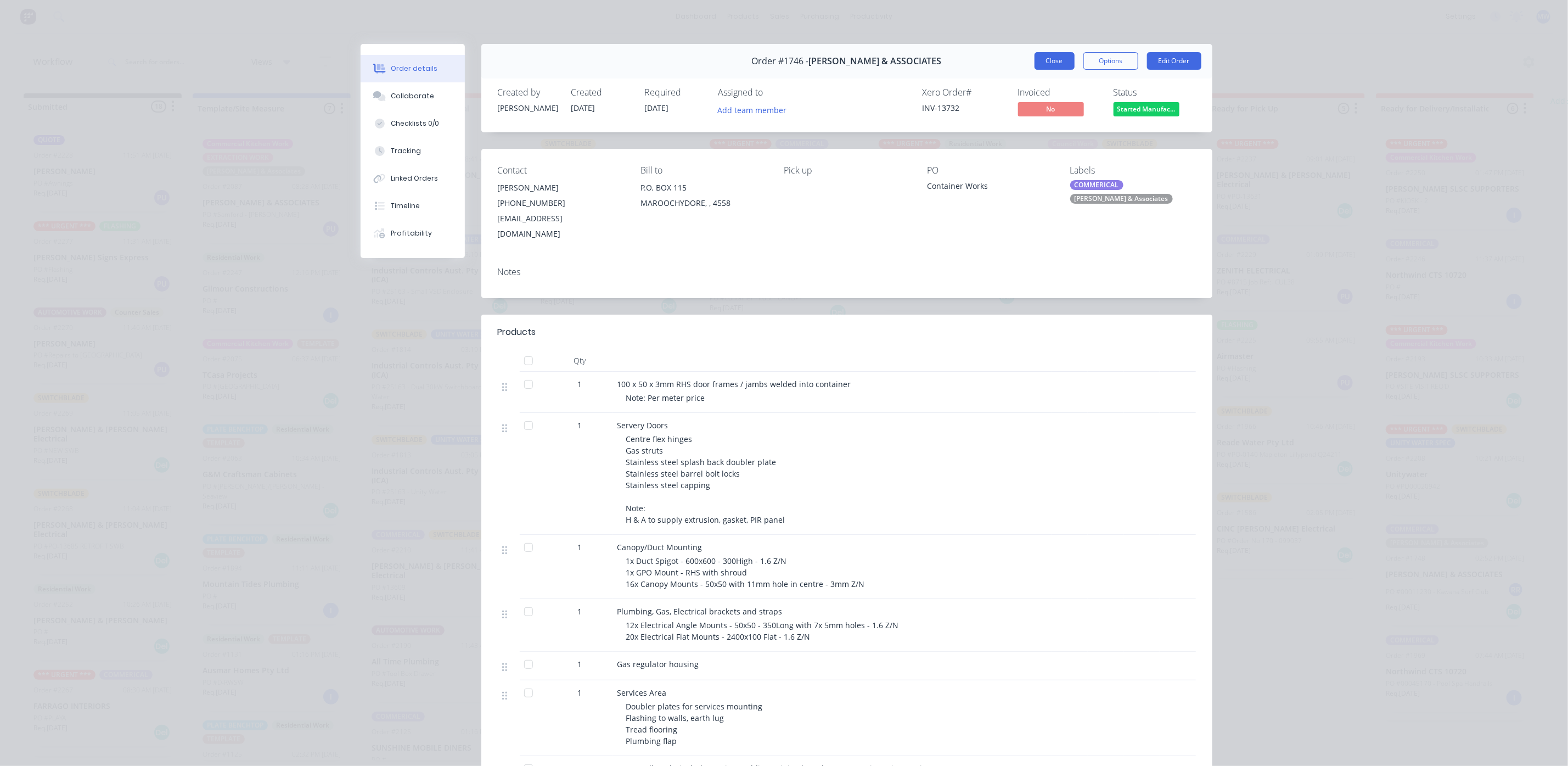
click at [1060, 69] on button "Close" at bounding box center [1055, 61] width 41 height 18
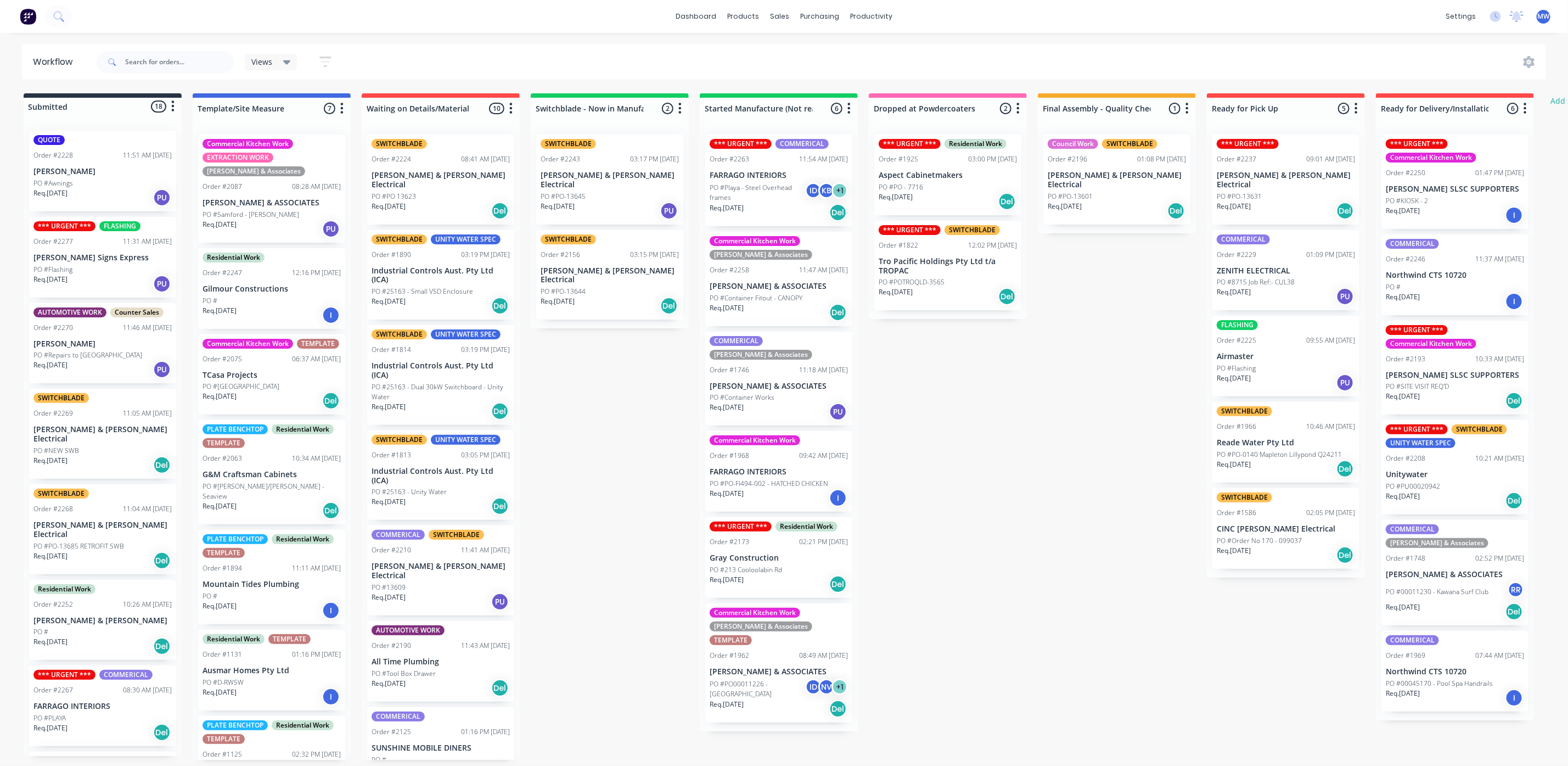
click at [1473, 480] on div "*** URGENT *** SWITCHBLADE UNITY WATER SPEC Order #2208 10:21 AM [DATE] Unitywa…" at bounding box center [1455, 467] width 147 height 95
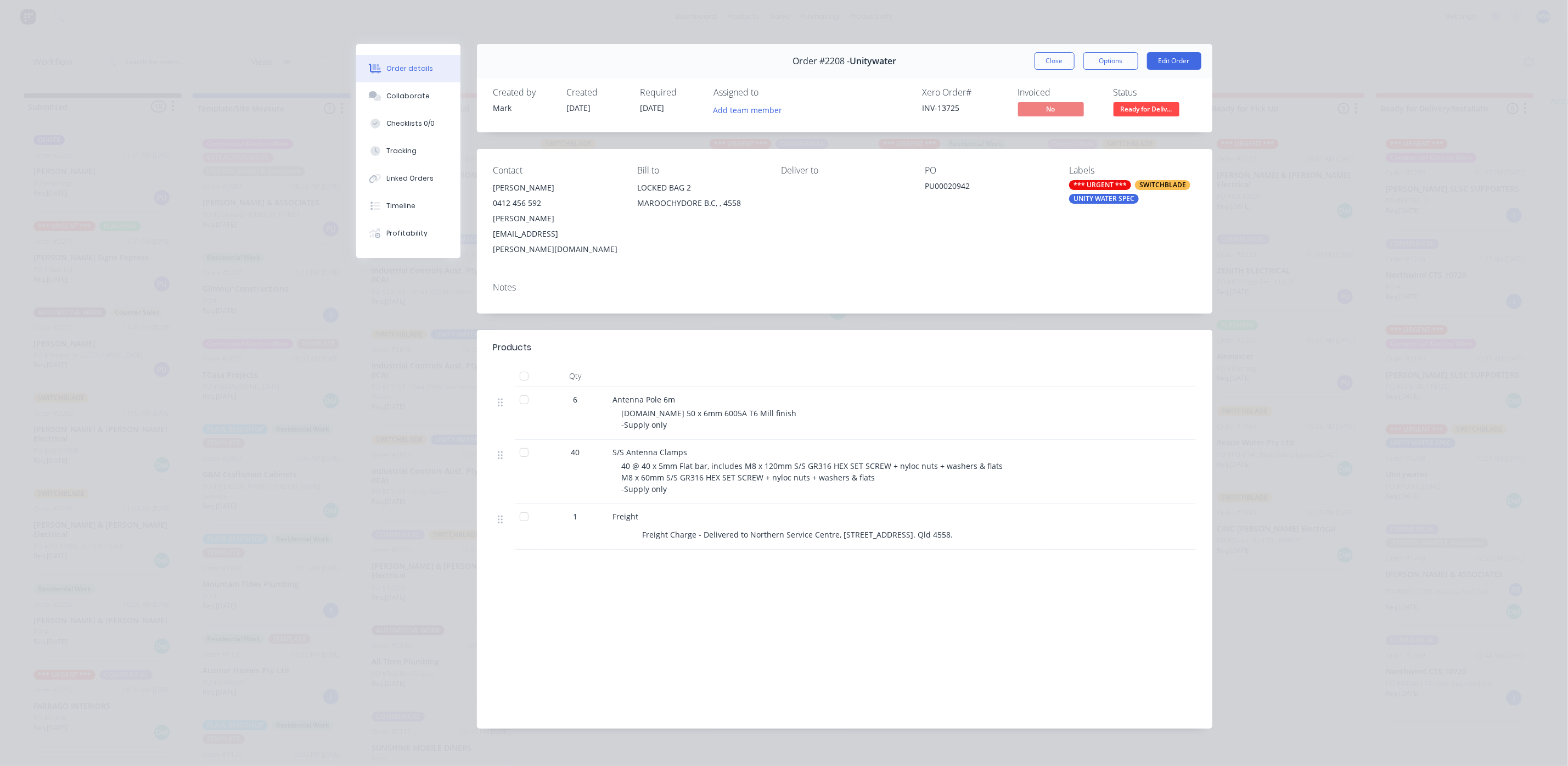
drag, startPoint x: 746, startPoint y: 503, endPoint x: 975, endPoint y: 498, distance: 229.1
click at [958, 527] on div "Freight Charge - Delivered to Northern Service Centre, [STREET_ADDRESS]. Qld 45…" at bounding box center [798, 535] width 320 height 16
copy div "Northern Service Centre, [STREET_ADDRESS]. Qld 4558"
click at [1035, 58] on button "Close" at bounding box center [1055, 61] width 41 height 18
